Goal: Use online tool/utility

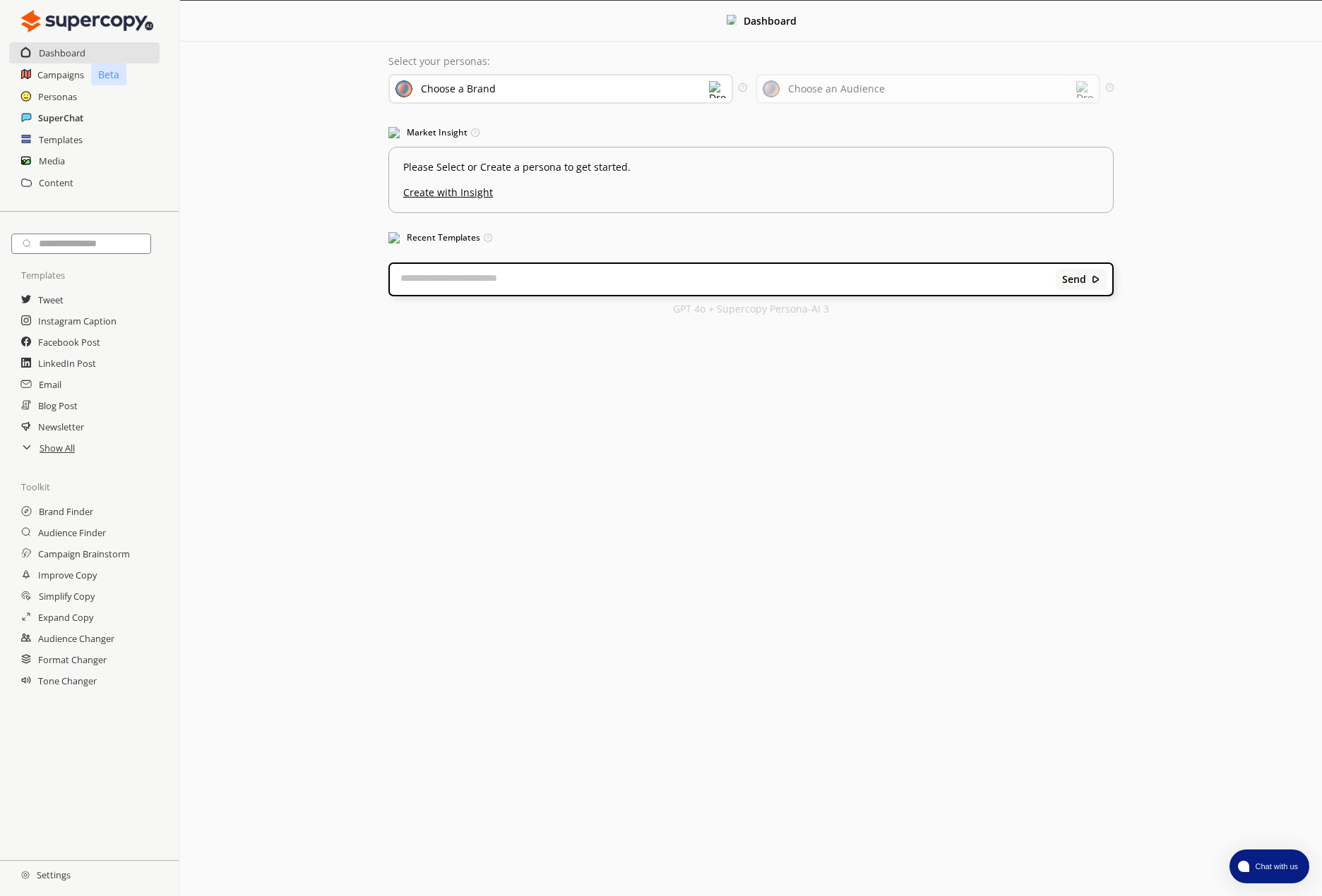
click at [71, 118] on h2 "SuperChat" at bounding box center [61, 117] width 45 height 21
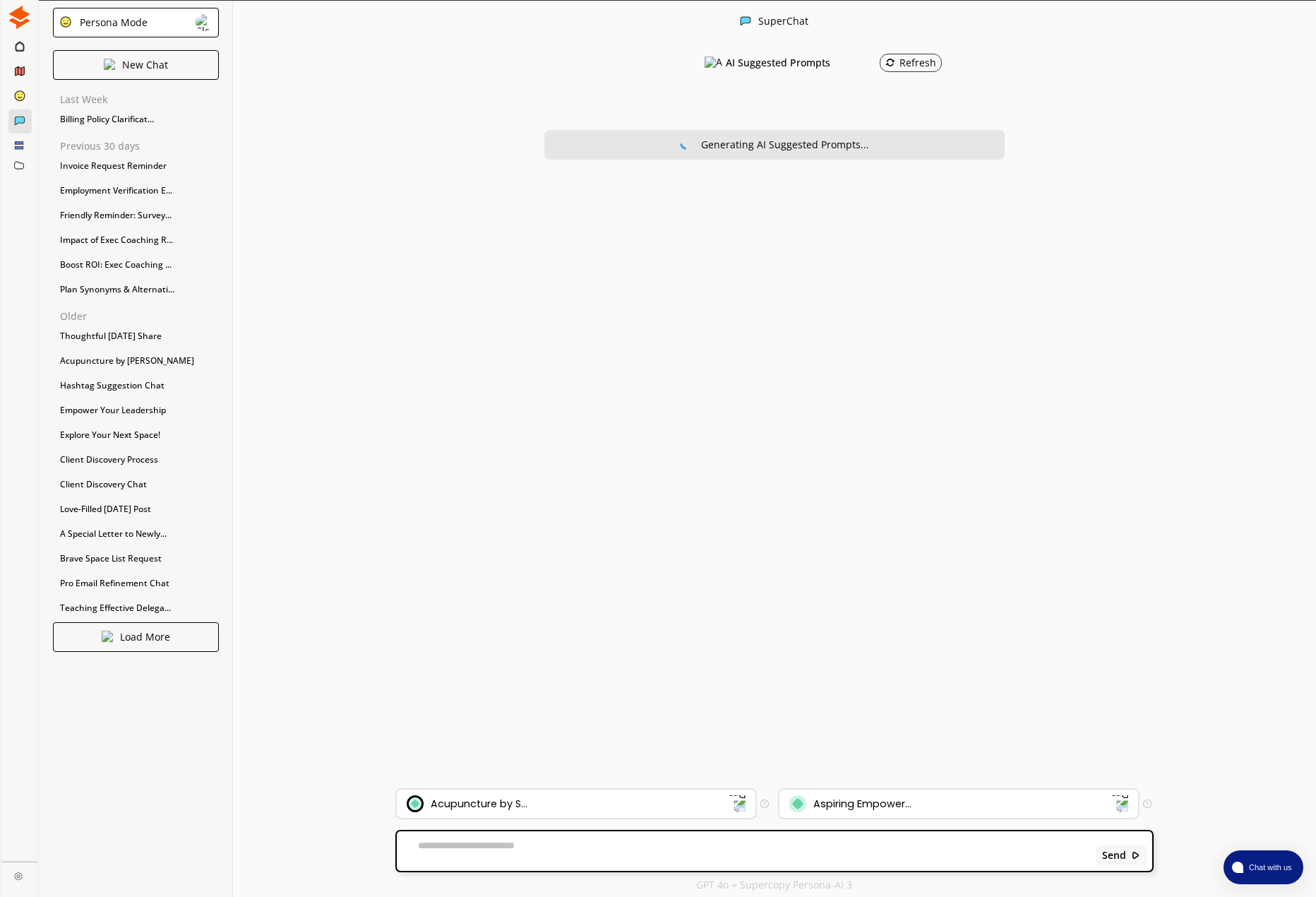
click at [599, 800] on div "Acupuncture by S..." at bounding box center [568, 803] width 322 height 17
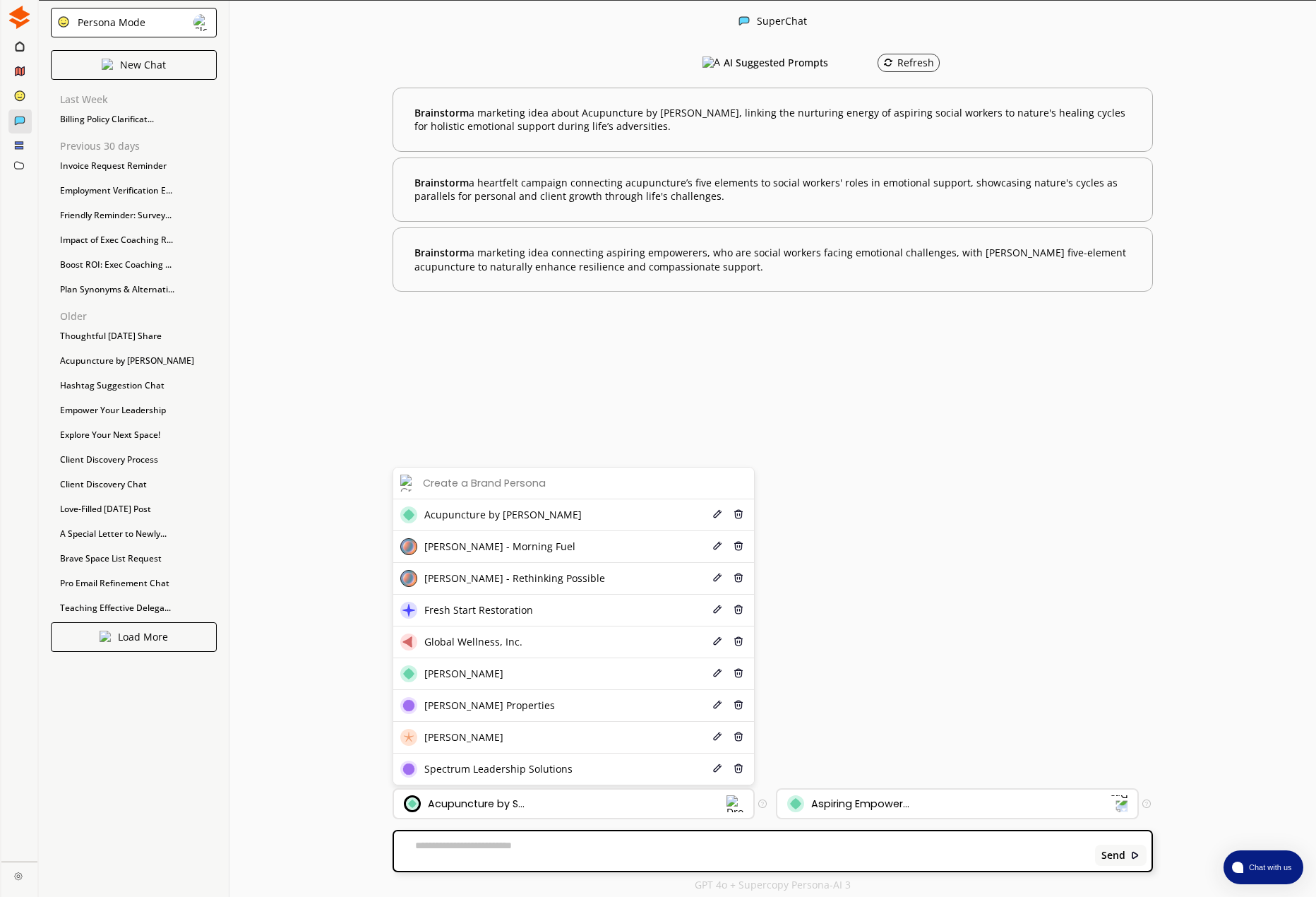
click at [514, 770] on span "Spectrum Leadership Solutions" at bounding box center [498, 769] width 148 height 11
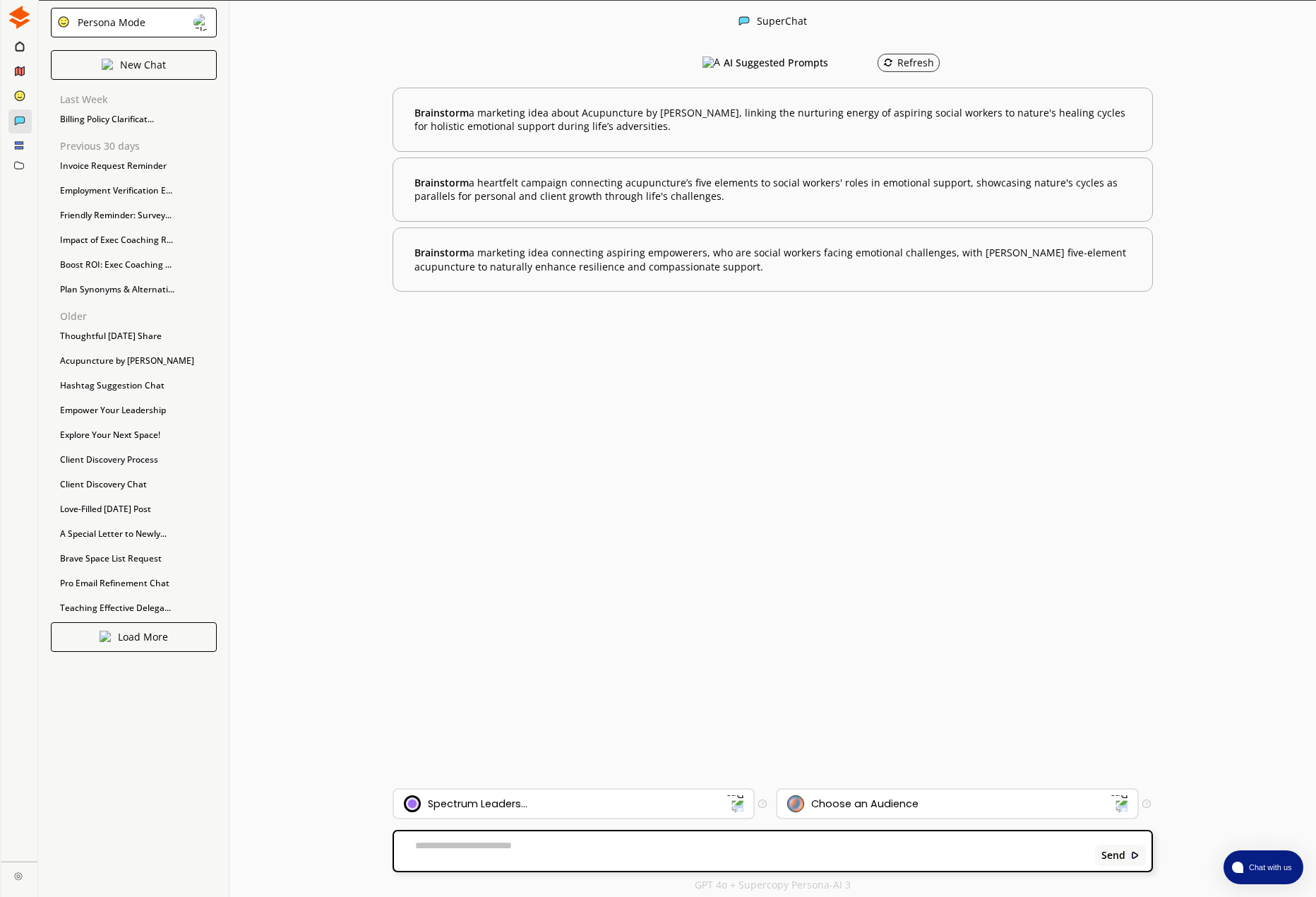
click at [893, 810] on div "Choose an Audience" at bounding box center [865, 803] width 107 height 11
click at [891, 809] on div "Choose an Audience" at bounding box center [865, 803] width 107 height 11
drag, startPoint x: 656, startPoint y: 843, endPoint x: 669, endPoint y: 844, distance: 13.0
click at [656, 843] on textarea at bounding box center [742, 851] width 697 height 23
type textarea "*"
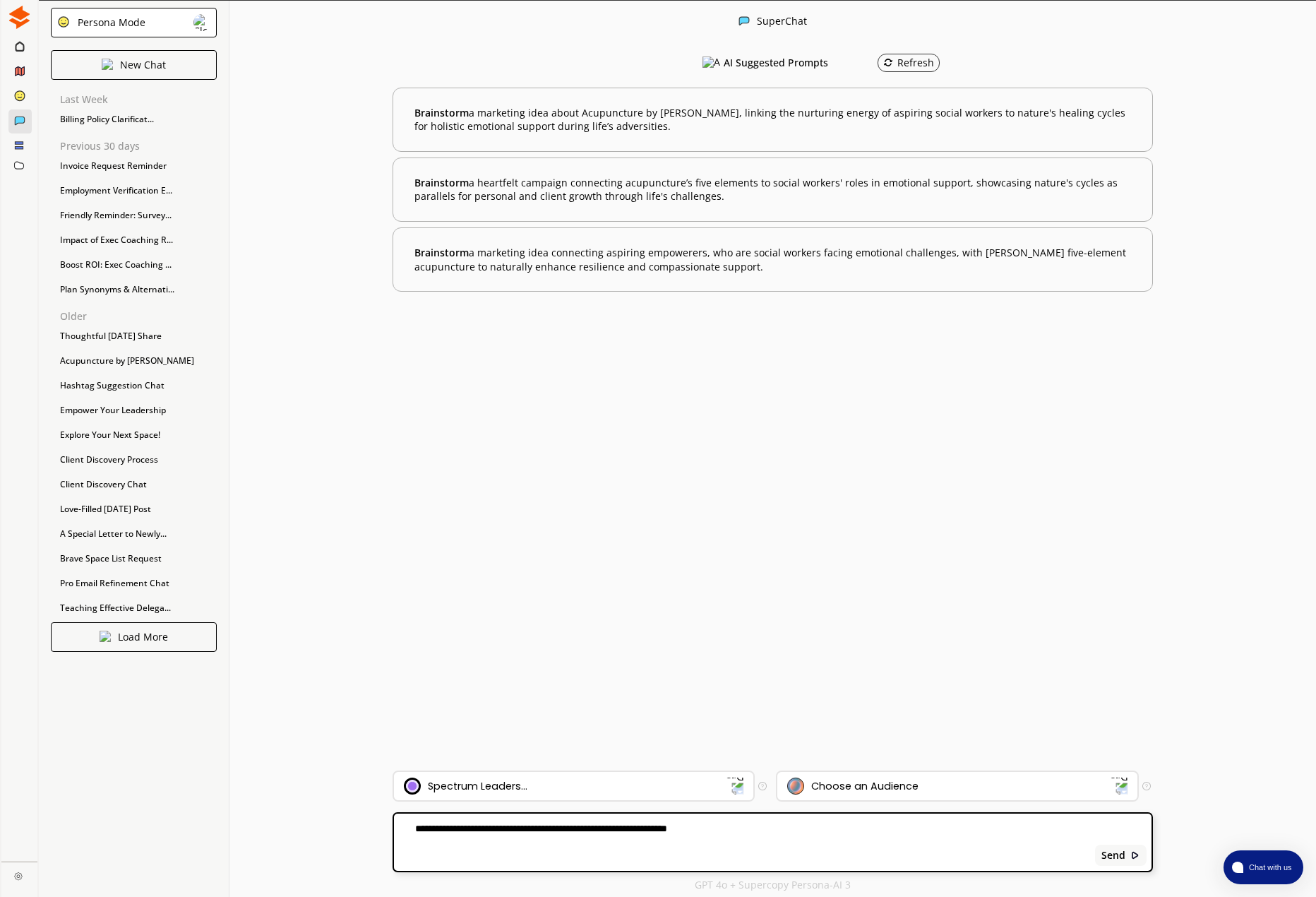
paste textarea "**********"
type textarea "**********"
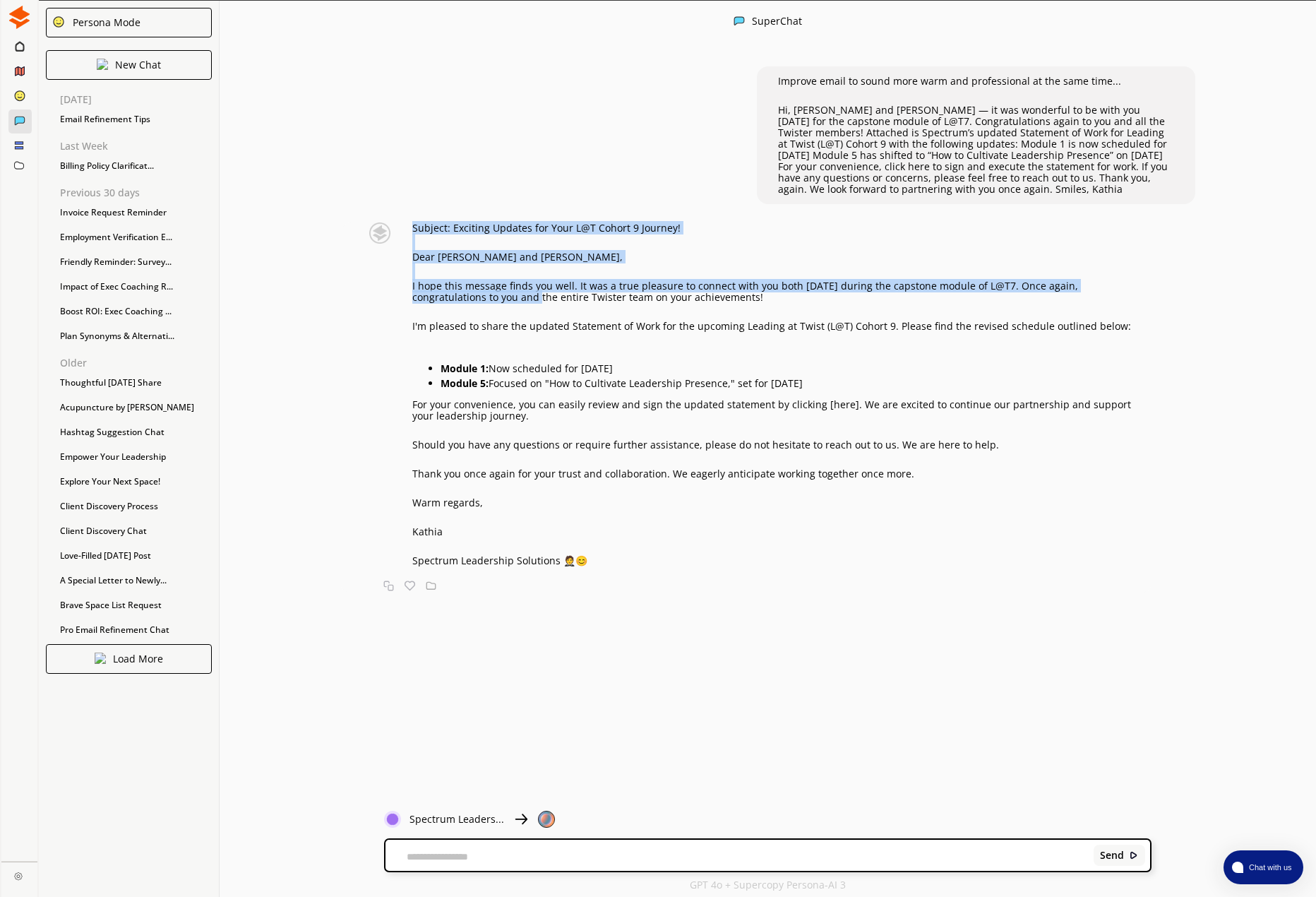
click at [425, 288] on p "I hope this message finds you well. It was a true pleasure to connect with you …" at bounding box center [781, 291] width 739 height 23
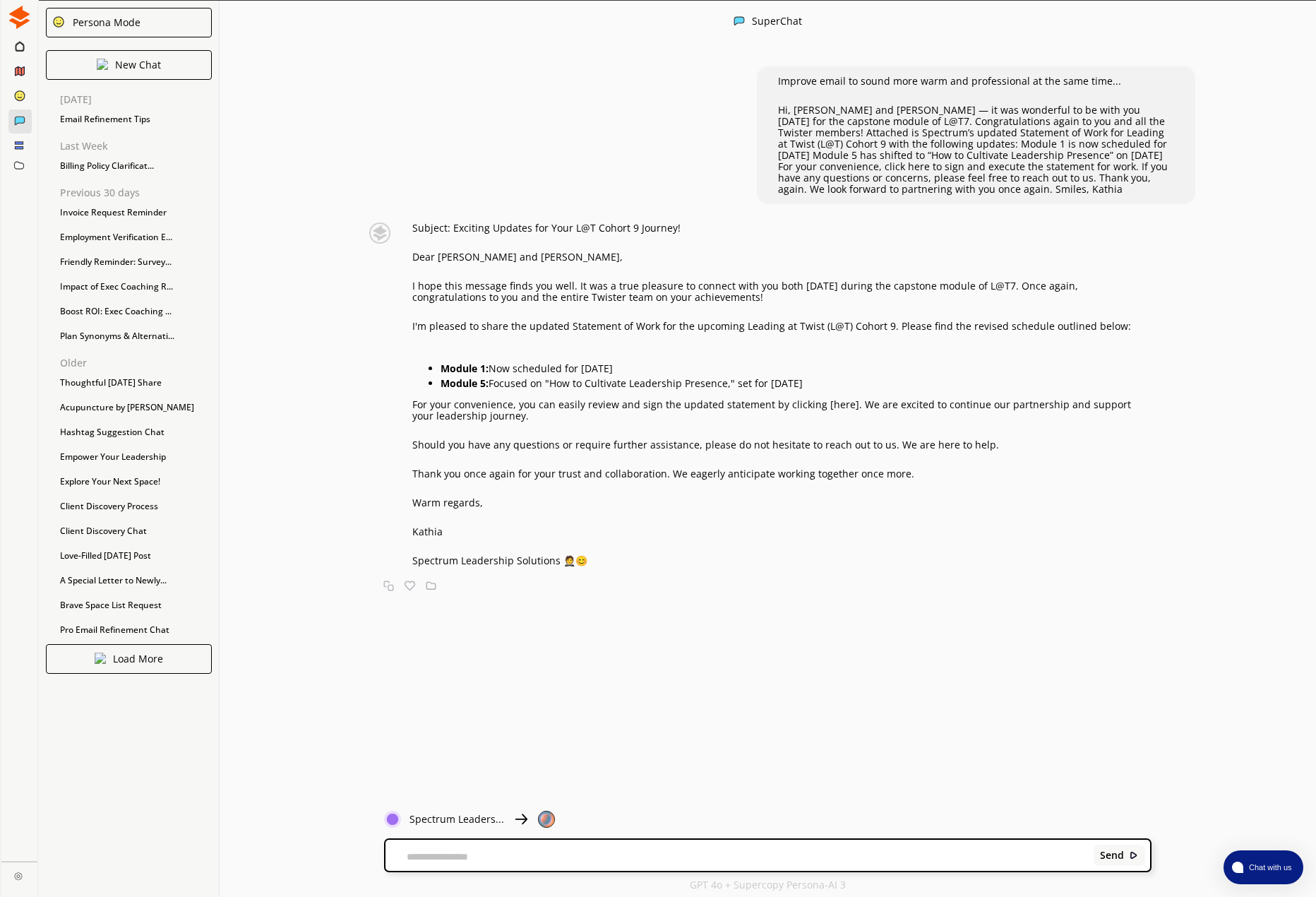
drag, startPoint x: 412, startPoint y: 286, endPoint x: 688, endPoint y: 299, distance: 276.3
click at [682, 297] on div "Subject: Exciting Updates for Your L@T Cohort 9 Journey! Dear [PERSON_NAME] and…" at bounding box center [753, 395] width 798 height 344
copy p "I hope this message finds you well. It was a true pleasure to connect with you …"
drag, startPoint x: 426, startPoint y: 411, endPoint x: 415, endPoint y: 412, distance: 11.0
click at [424, 412] on p "For your convenience, you can easily review and sign the updated statement by c…" at bounding box center [781, 410] width 739 height 23
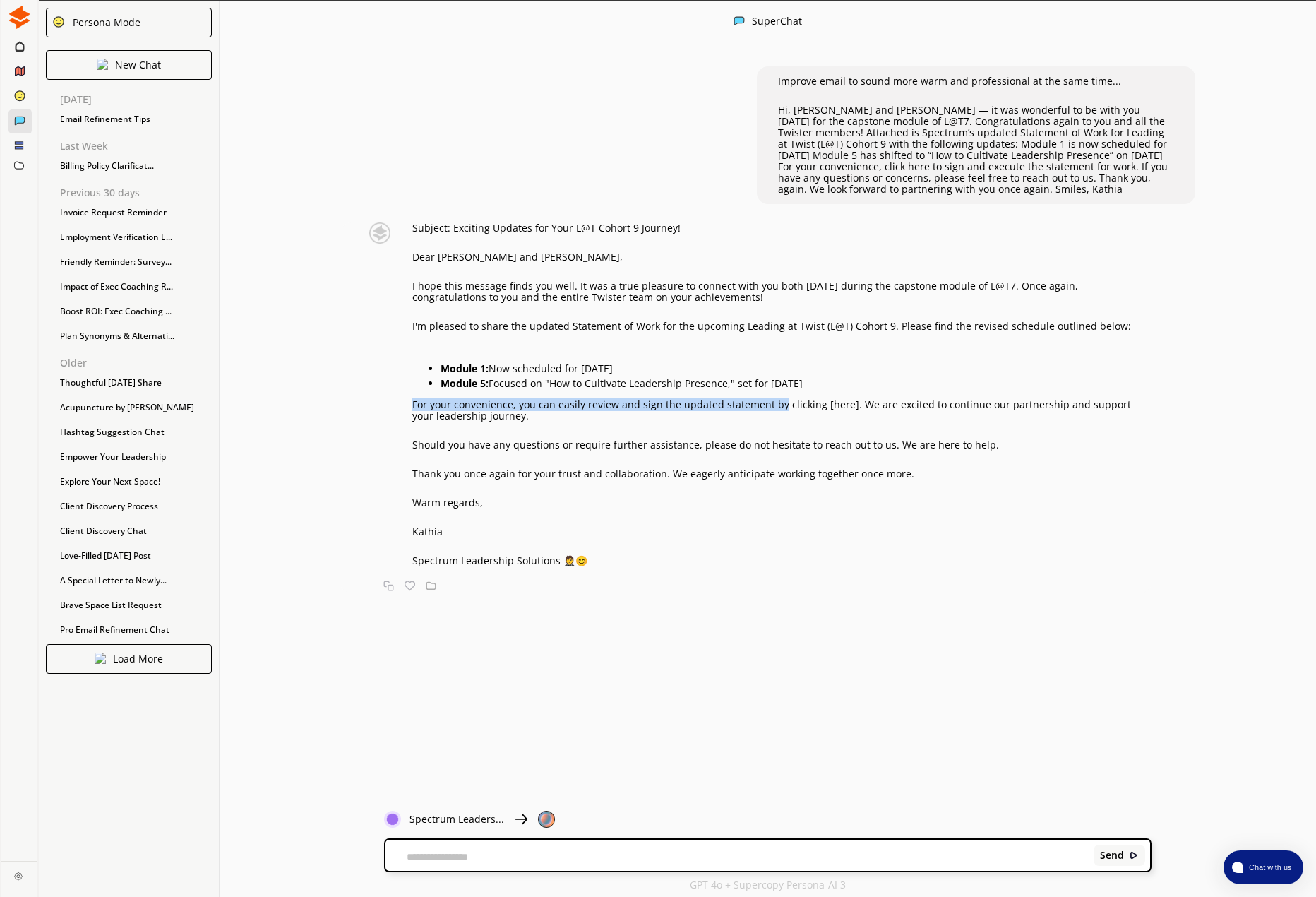
drag, startPoint x: 412, startPoint y: 411, endPoint x: 779, endPoint y: 408, distance: 367.0
click at [779, 408] on div "Subject: Exciting Updates for Your L@T Cohort 9 Journey! Dear [PERSON_NAME] and…" at bounding box center [753, 395] width 798 height 344
copy p "For your convenience, you can easily review and sign the updated statement by"
click at [905, 406] on p "For your convenience, you can easily review and sign the updated statement by c…" at bounding box center [781, 410] width 739 height 23
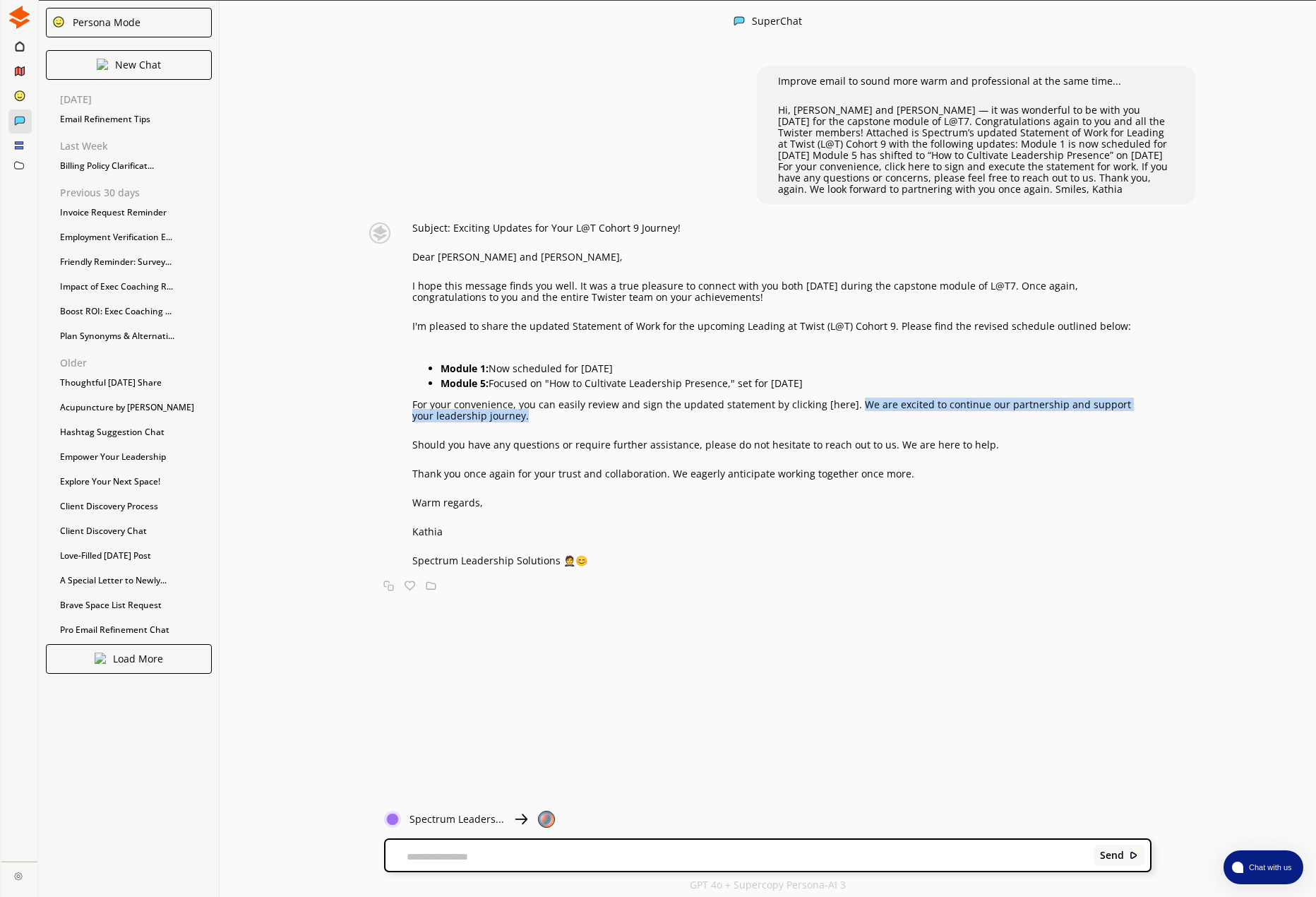
drag, startPoint x: 853, startPoint y: 408, endPoint x: 858, endPoint y: 415, distance: 8.6
click at [858, 415] on p "For your convenience, you can easily review and sign the updated statement by c…" at bounding box center [781, 410] width 739 height 23
copy p "We are excited to continue our partnership and support your leadership journey."
drag, startPoint x: 427, startPoint y: 481, endPoint x: 419, endPoint y: 483, distance: 8.2
click at [426, 479] on p "Thank you once again for your trust and collaboration. We eagerly anticipate wo…" at bounding box center [781, 474] width 739 height 11
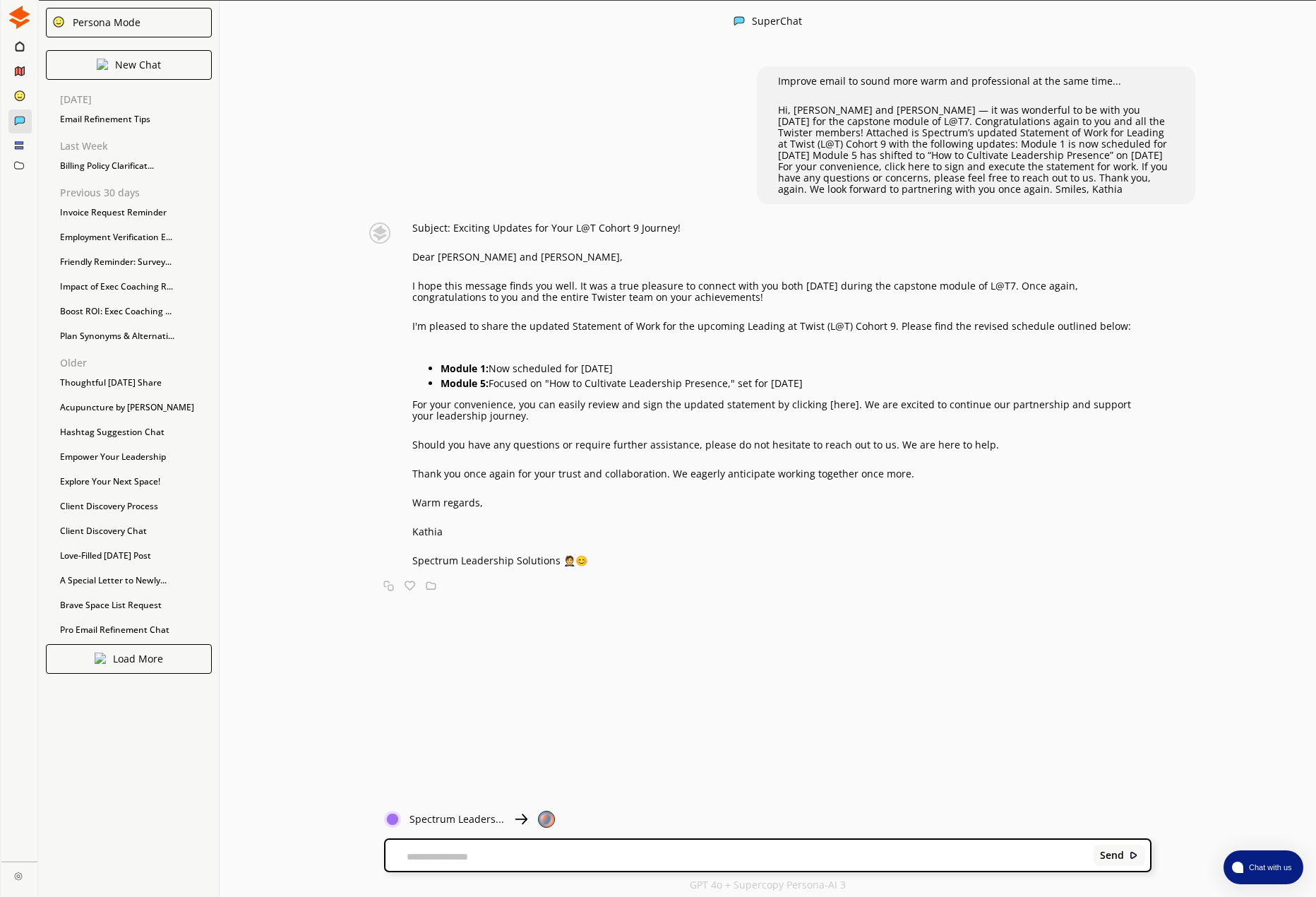
click at [417, 479] on p "Thank you once again for your trust and collaboration. We eagerly anticipate wo…" at bounding box center [781, 474] width 739 height 11
drag, startPoint x: 413, startPoint y: 478, endPoint x: 665, endPoint y: 479, distance: 252.0
click at [665, 479] on p "Thank you once again for your trust and collaboration. We eagerly anticipate wo…" at bounding box center [781, 474] width 739 height 11
copy p "Thank you once again for your trust and collaboration."
